Goal: Transaction & Acquisition: Purchase product/service

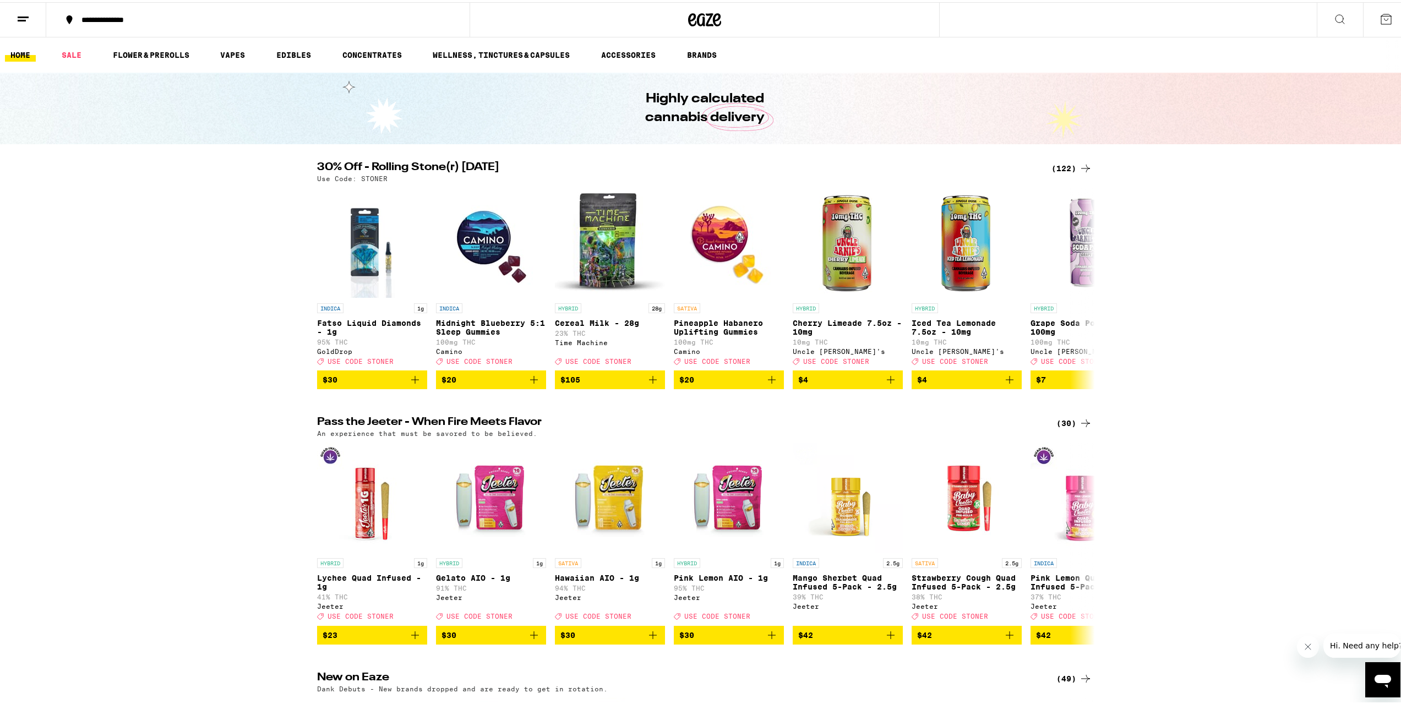
click at [391, 171] on h2 "30% Off - Rolling Stone(r) [DATE]" at bounding box center [677, 166] width 721 height 13
click at [1064, 162] on div "(122)" at bounding box center [1071, 166] width 41 height 13
